Goal: Task Accomplishment & Management: Manage account settings

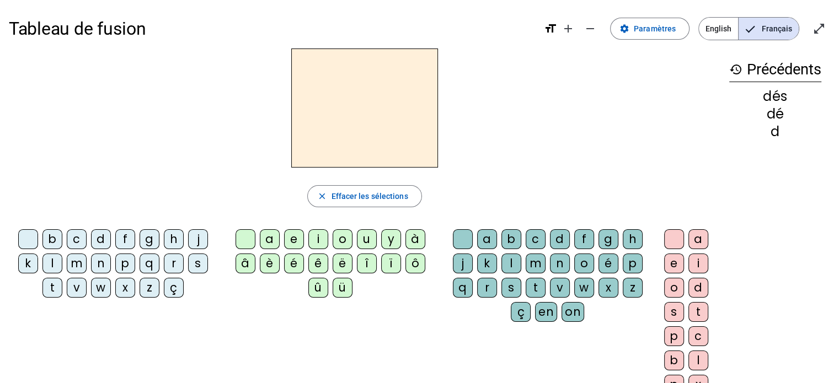
click at [733, 68] on mat-icon "history" at bounding box center [735, 69] width 13 height 13
click at [334, 196] on span "Effacer les sélections" at bounding box center [369, 196] width 77 height 13
click at [644, 28] on span "Paramètres" at bounding box center [655, 28] width 42 height 13
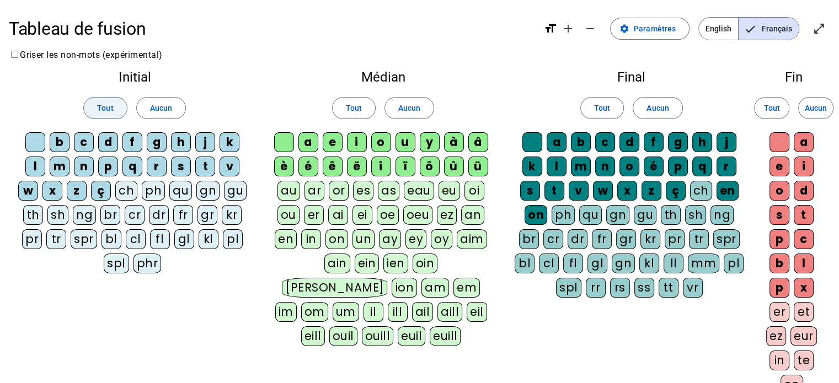
click at [105, 105] on span "Tout" at bounding box center [105, 107] width 16 height 13
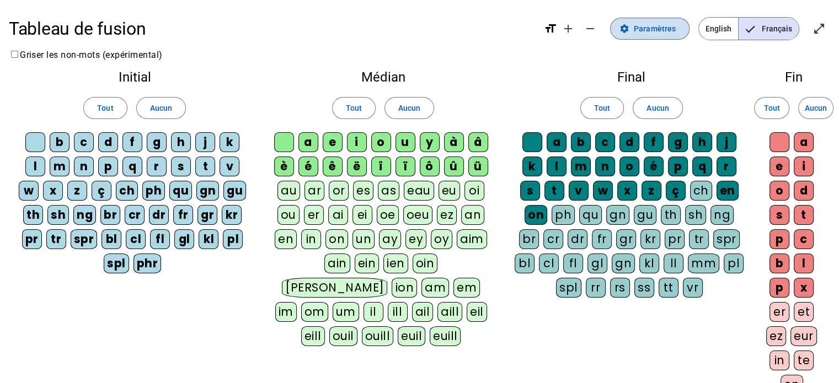
click at [658, 24] on span "Paramètres" at bounding box center [655, 28] width 42 height 13
click at [601, 112] on span "Tout" at bounding box center [602, 107] width 16 height 13
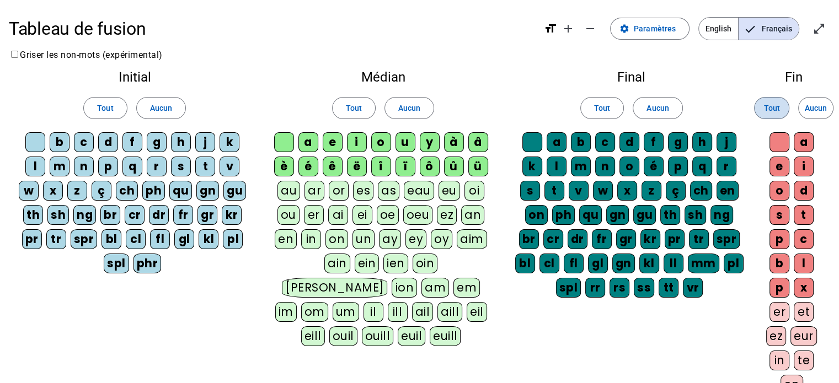
click at [778, 110] on span "Tout" at bounding box center [771, 107] width 16 height 13
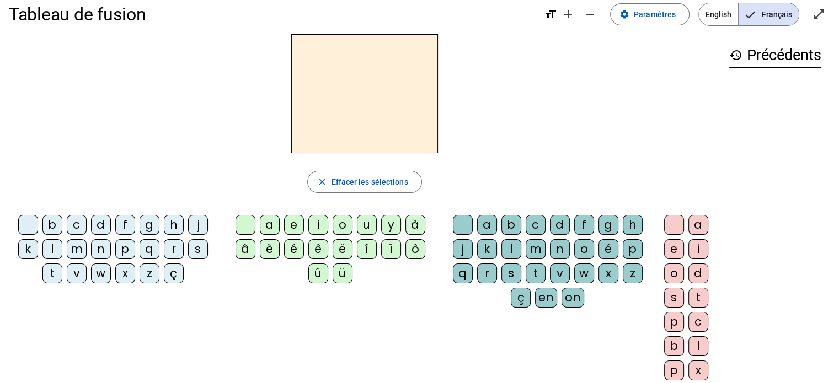
scroll to position [15, 0]
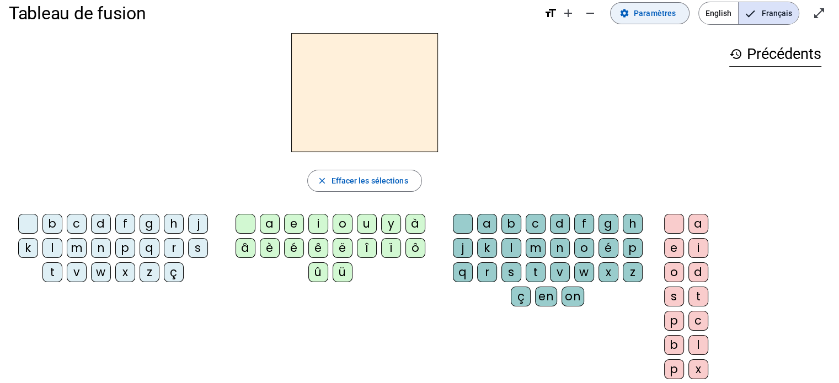
click at [658, 16] on span "Paramètres" at bounding box center [655, 13] width 42 height 13
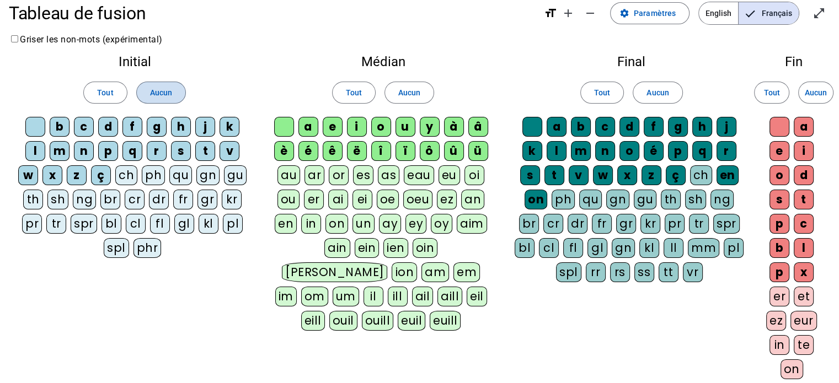
click at [167, 94] on span "Aucun" at bounding box center [161, 92] width 22 height 13
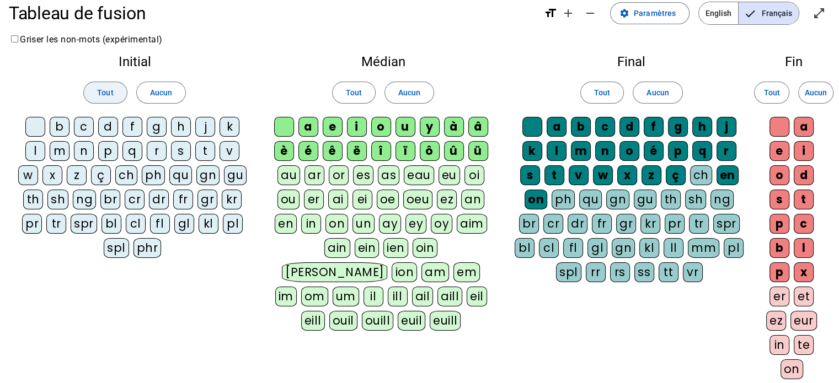
click at [104, 91] on span "Tout" at bounding box center [105, 92] width 16 height 13
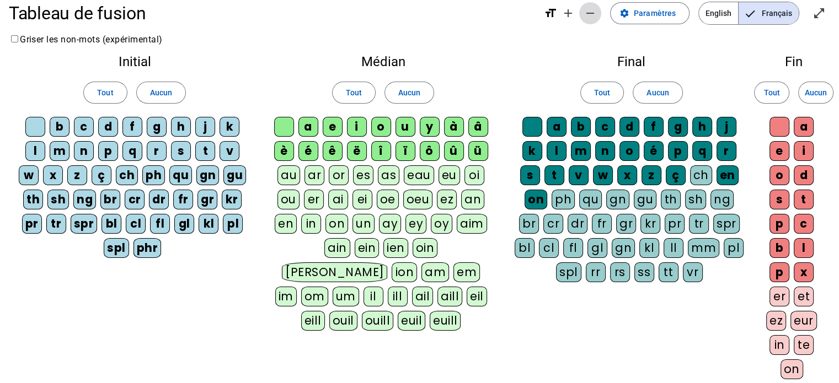
click at [594, 13] on mat-icon "remove" at bounding box center [590, 13] width 13 height 13
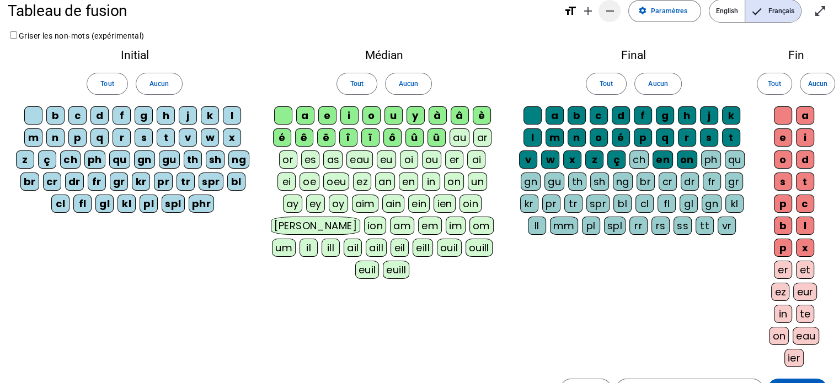
click at [612, 10] on mat-icon "remove" at bounding box center [609, 10] width 13 height 13
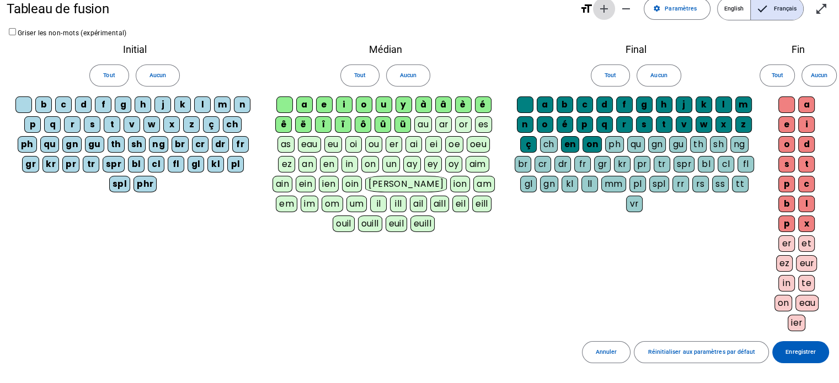
click at [606, 9] on mat-icon "add" at bounding box center [603, 8] width 13 height 13
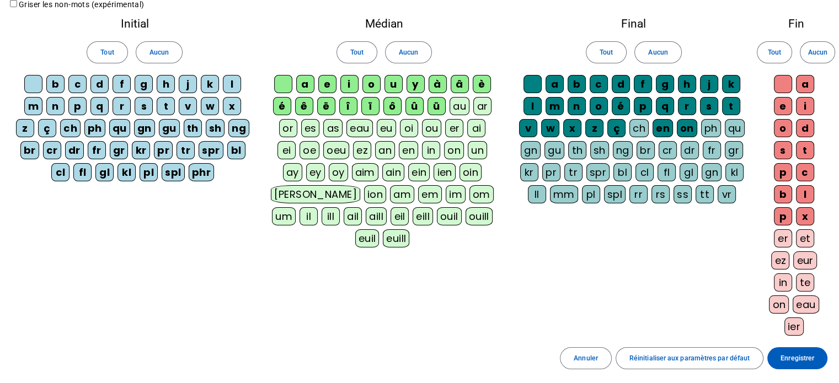
scroll to position [48, 0]
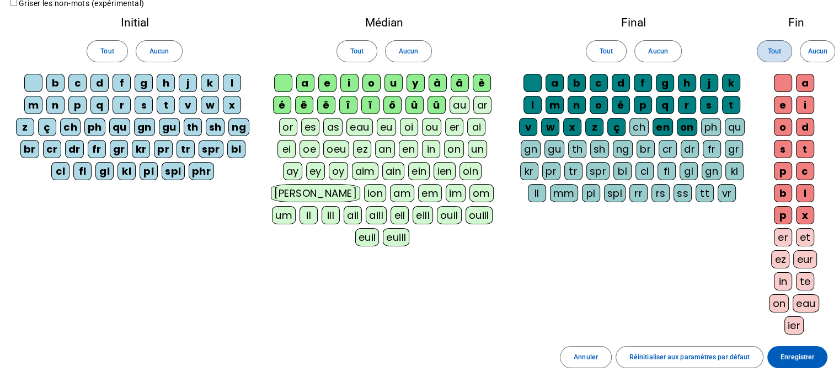
click at [779, 50] on span "Tout" at bounding box center [774, 52] width 13 height 12
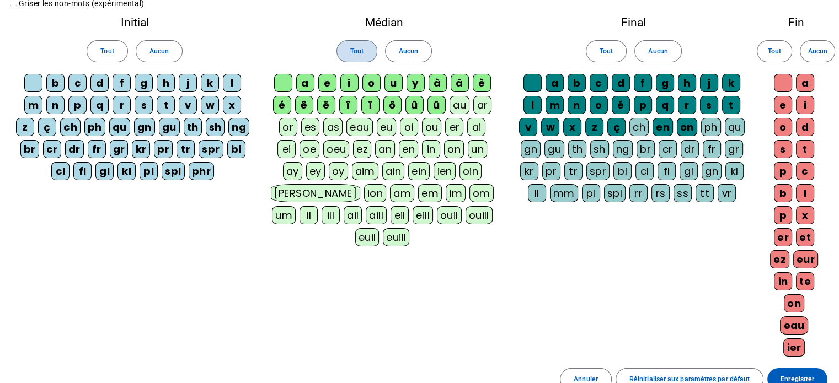
click at [355, 50] on span "Tout" at bounding box center [356, 52] width 13 height 12
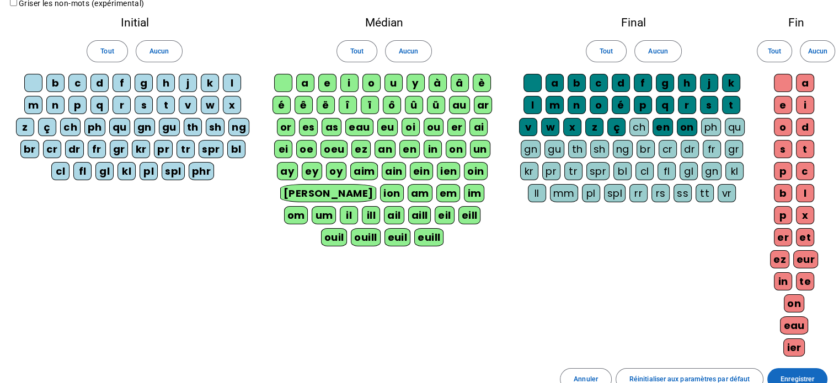
click at [790, 374] on span "Enregistrer" at bounding box center [798, 380] width 34 height 12
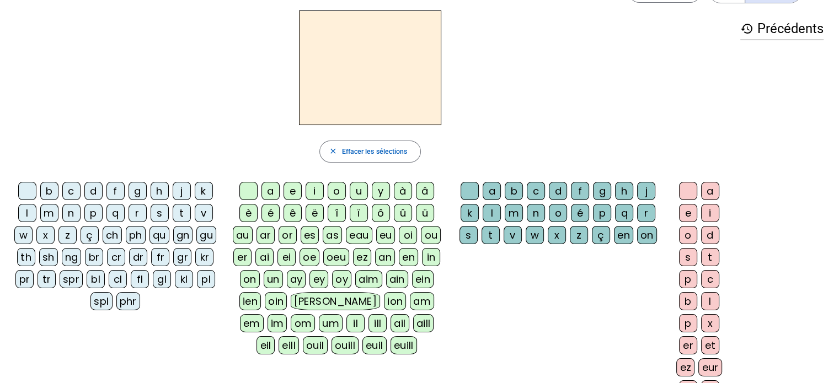
scroll to position [35, 0]
